Goal: Task Accomplishment & Management: Manage account settings

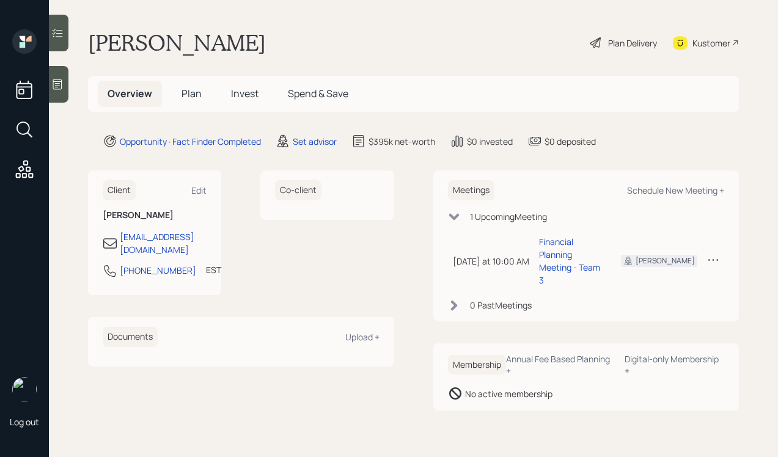
click at [40, 83] on div "Log out" at bounding box center [24, 228] width 49 height 457
click at [51, 86] on div at bounding box center [59, 84] width 20 height 37
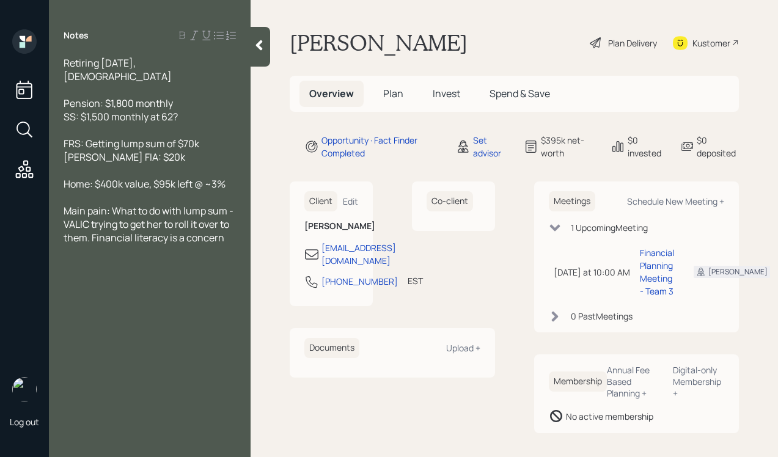
click at [257, 48] on icon at bounding box center [259, 45] width 12 height 12
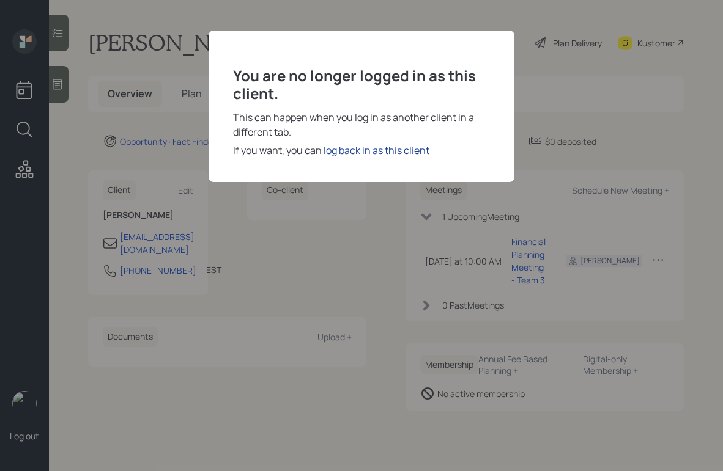
click at [356, 157] on div "log back in as this client" at bounding box center [376, 150] width 106 height 15
